Goal: Task Accomplishment & Management: Manage account settings

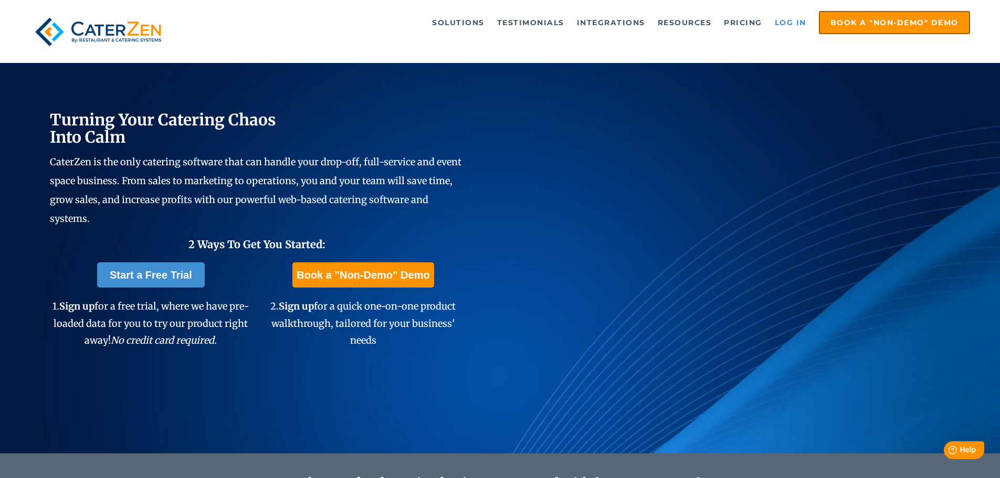
click at [789, 23] on link "Log in" at bounding box center [790, 22] width 42 height 21
click at [769, 22] on link "Log in" at bounding box center [790, 22] width 42 height 21
